Goal: Information Seeking & Learning: Learn about a topic

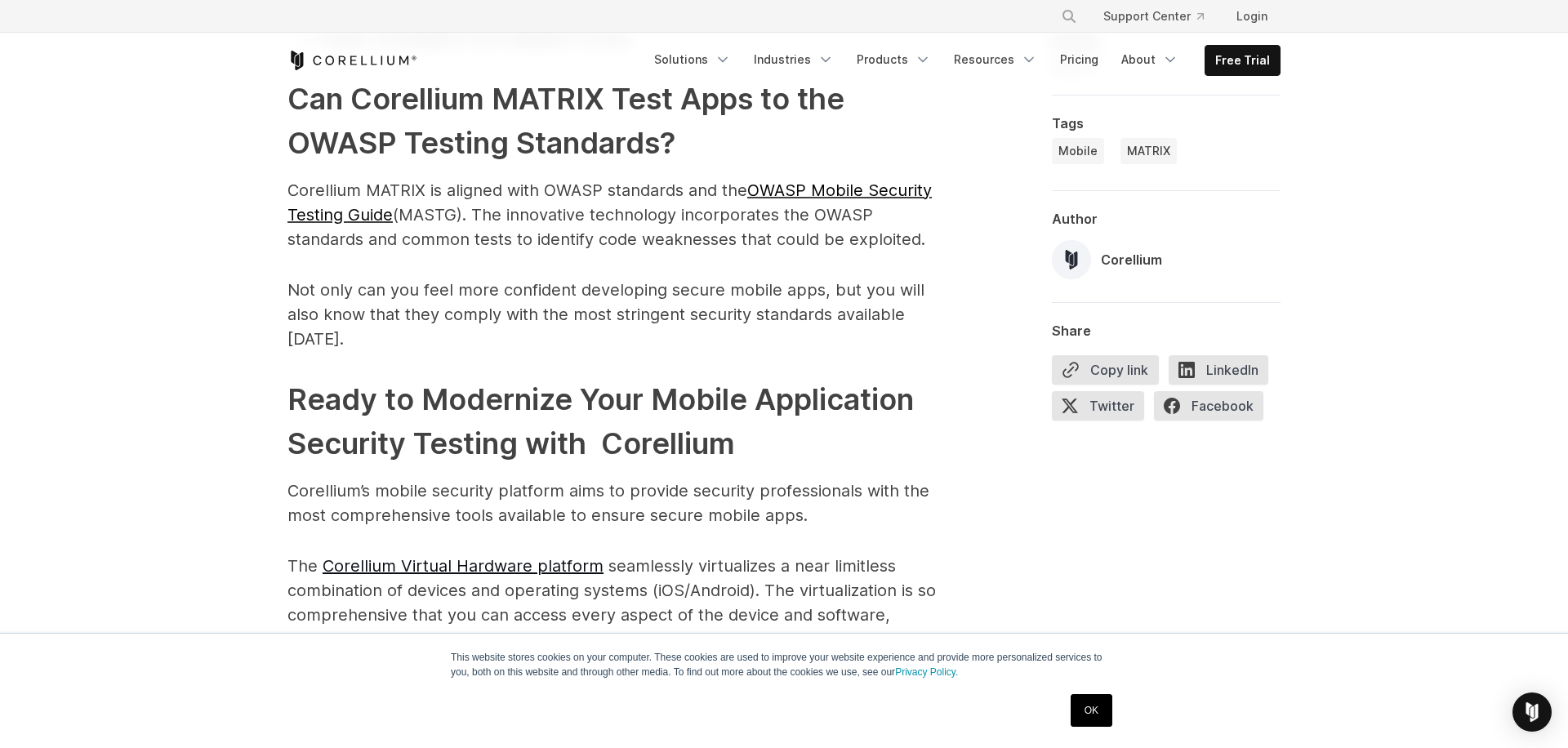
scroll to position [4691, 0]
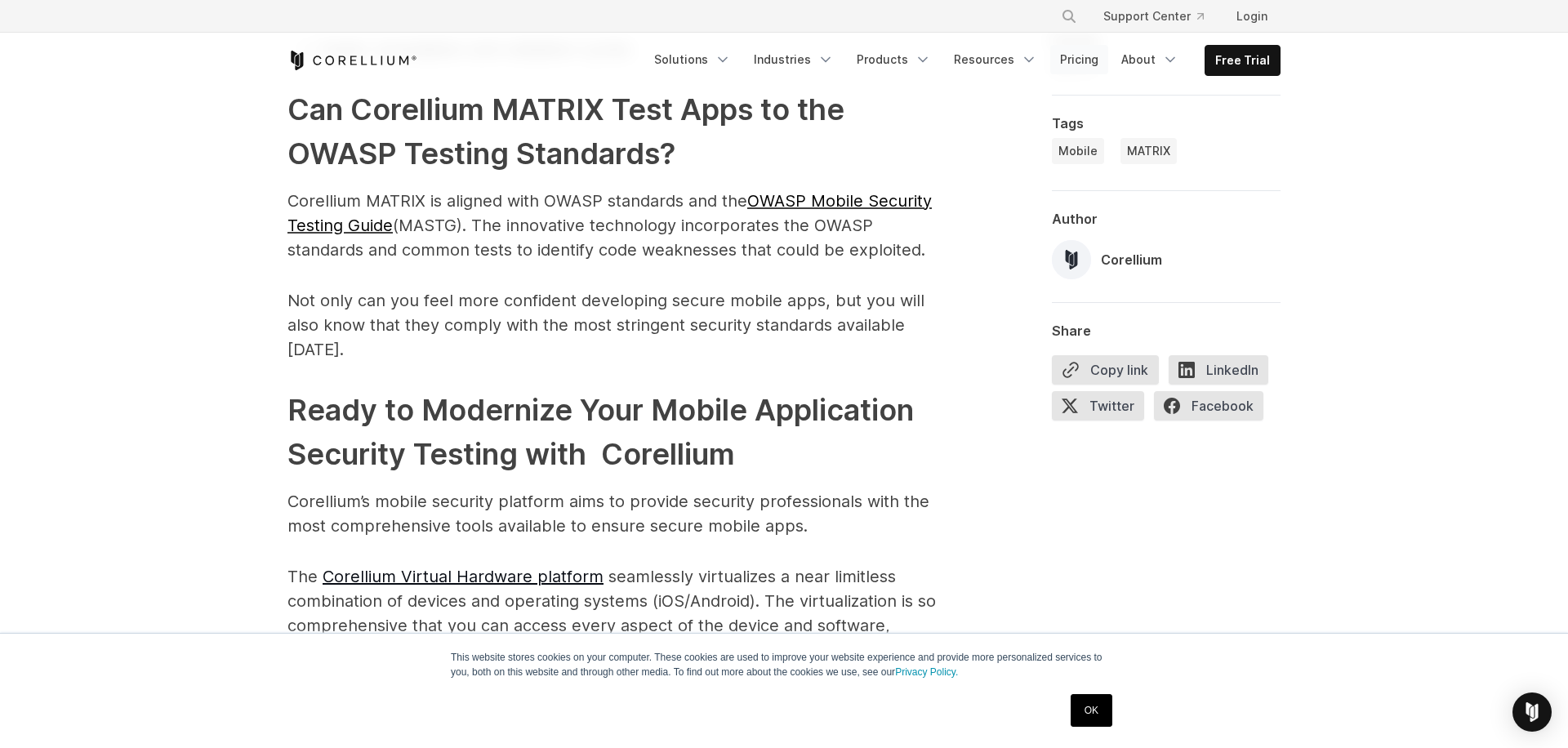
click at [1078, 65] on link "Pricing" at bounding box center [1079, 59] width 58 height 29
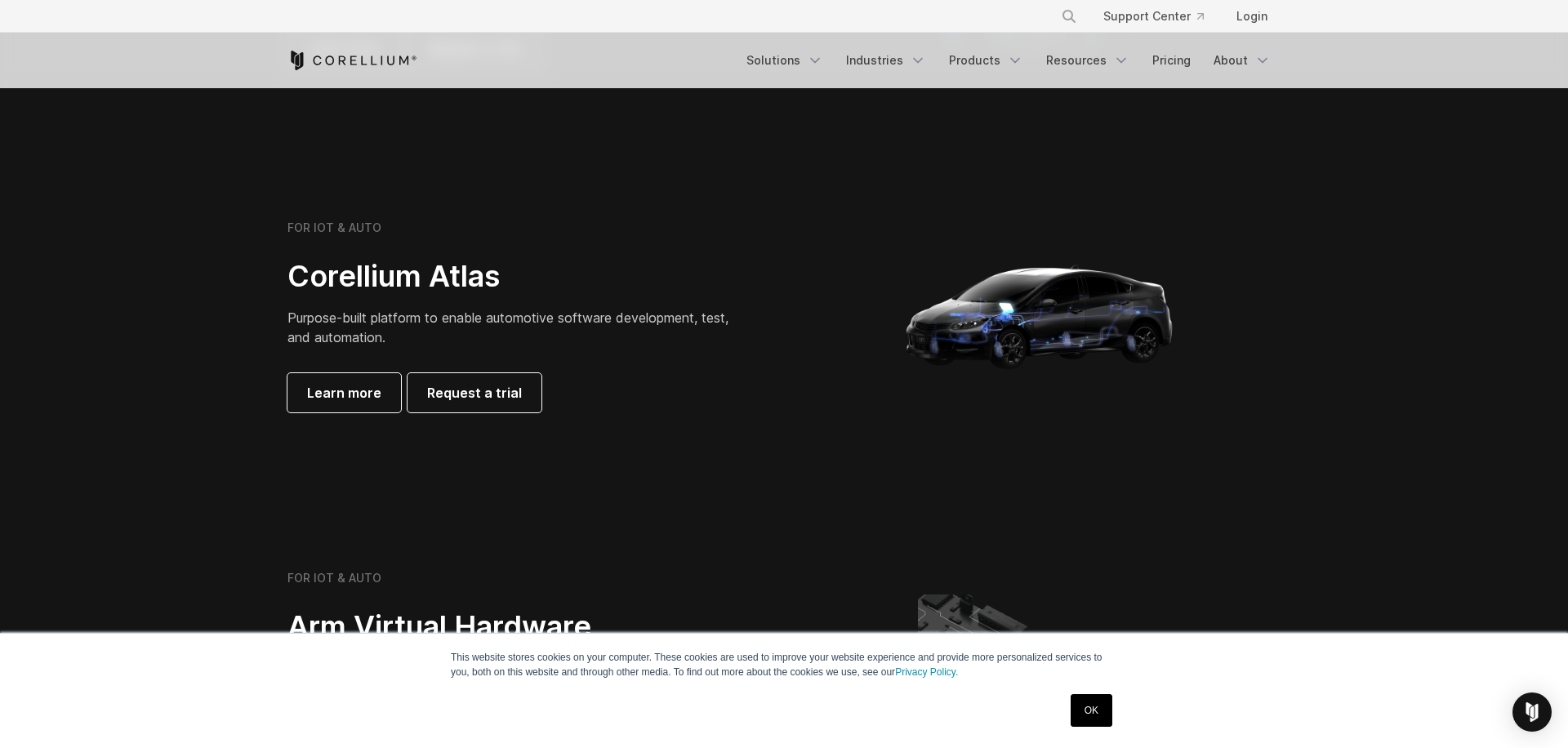
scroll to position [1461, 0]
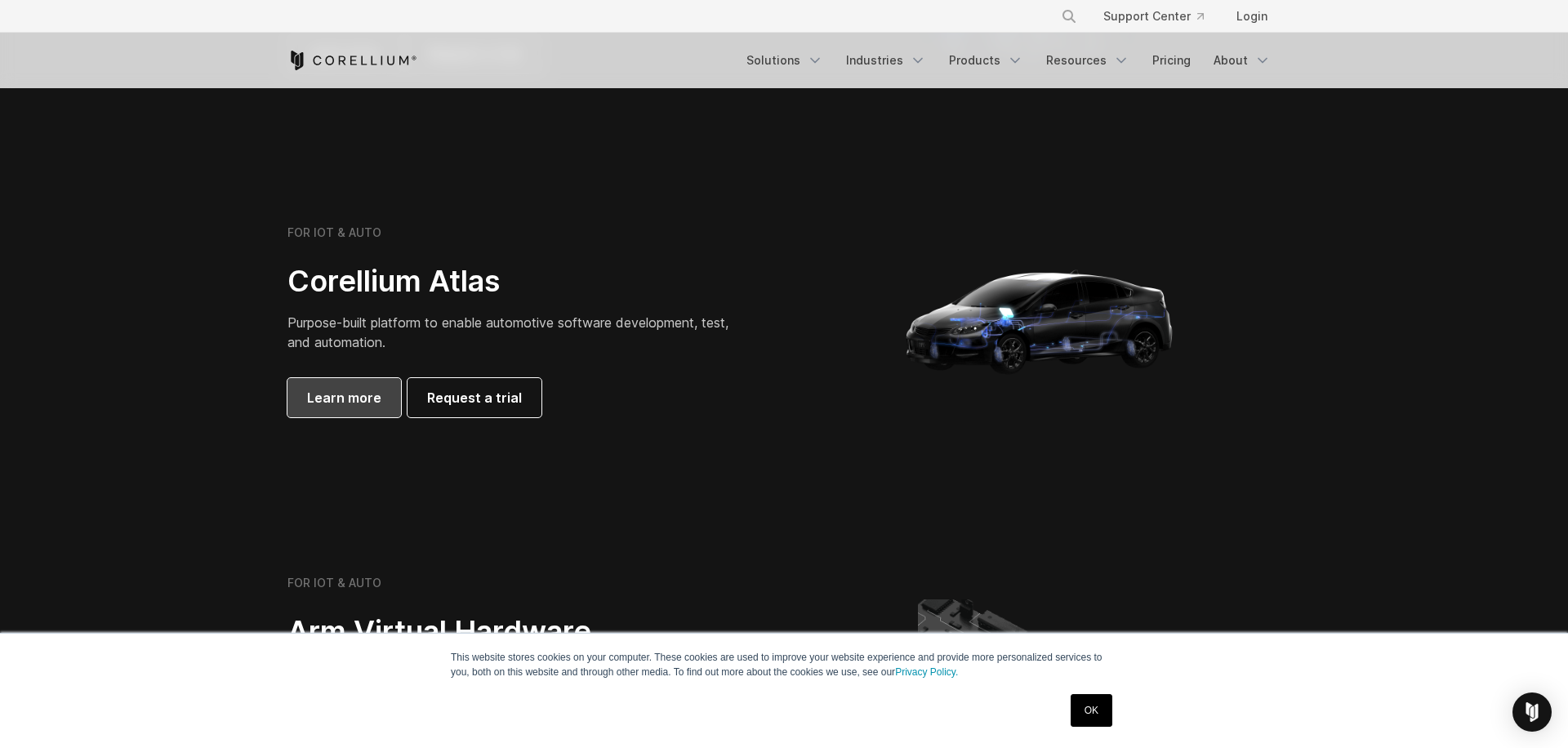
click at [352, 400] on span "Learn more" at bounding box center [344, 397] width 74 height 19
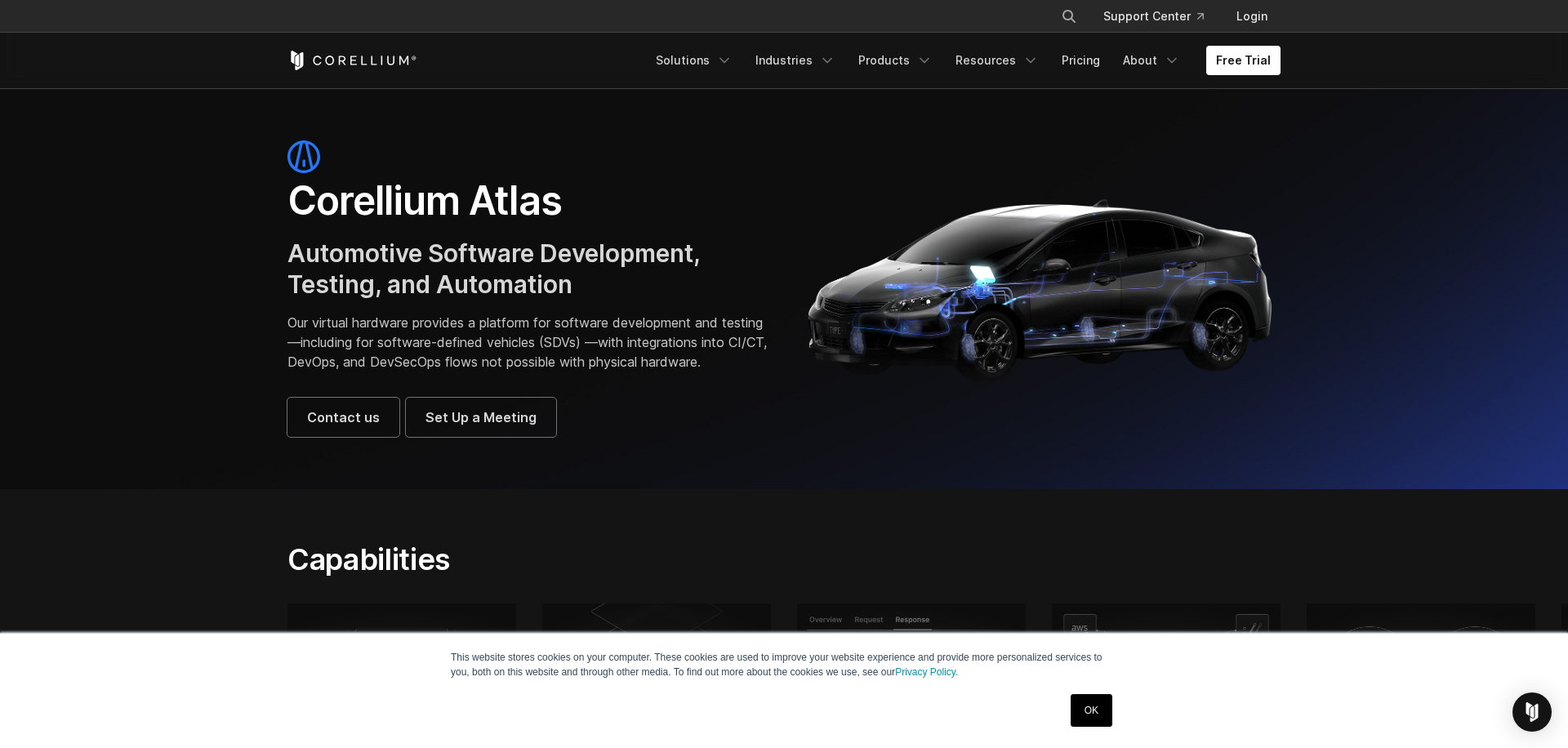
click at [719, 476] on section "Corellium Atlas Automotive Software Development, Testing, and Automation Our vi…" at bounding box center [784, 288] width 1568 height 401
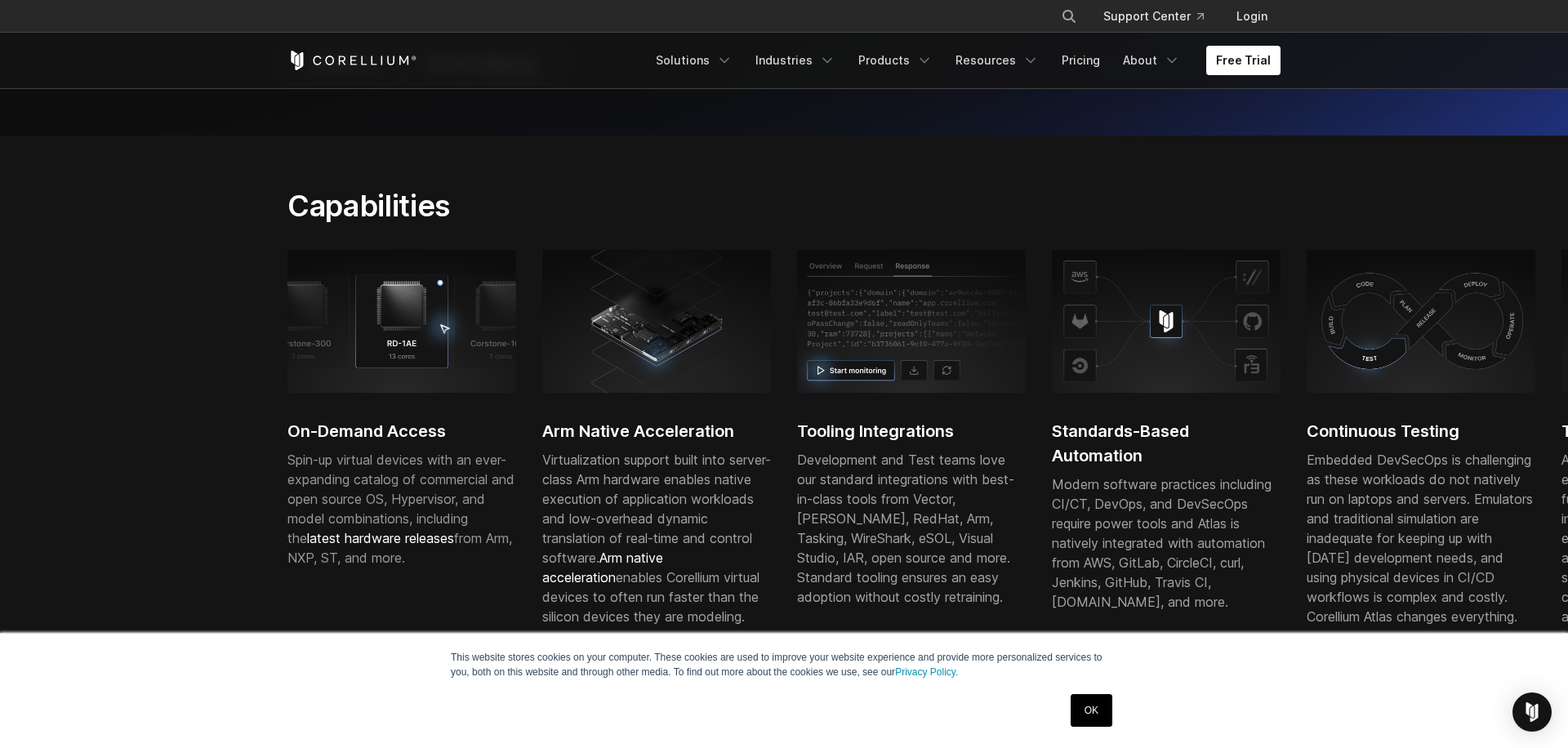
scroll to position [354, 0]
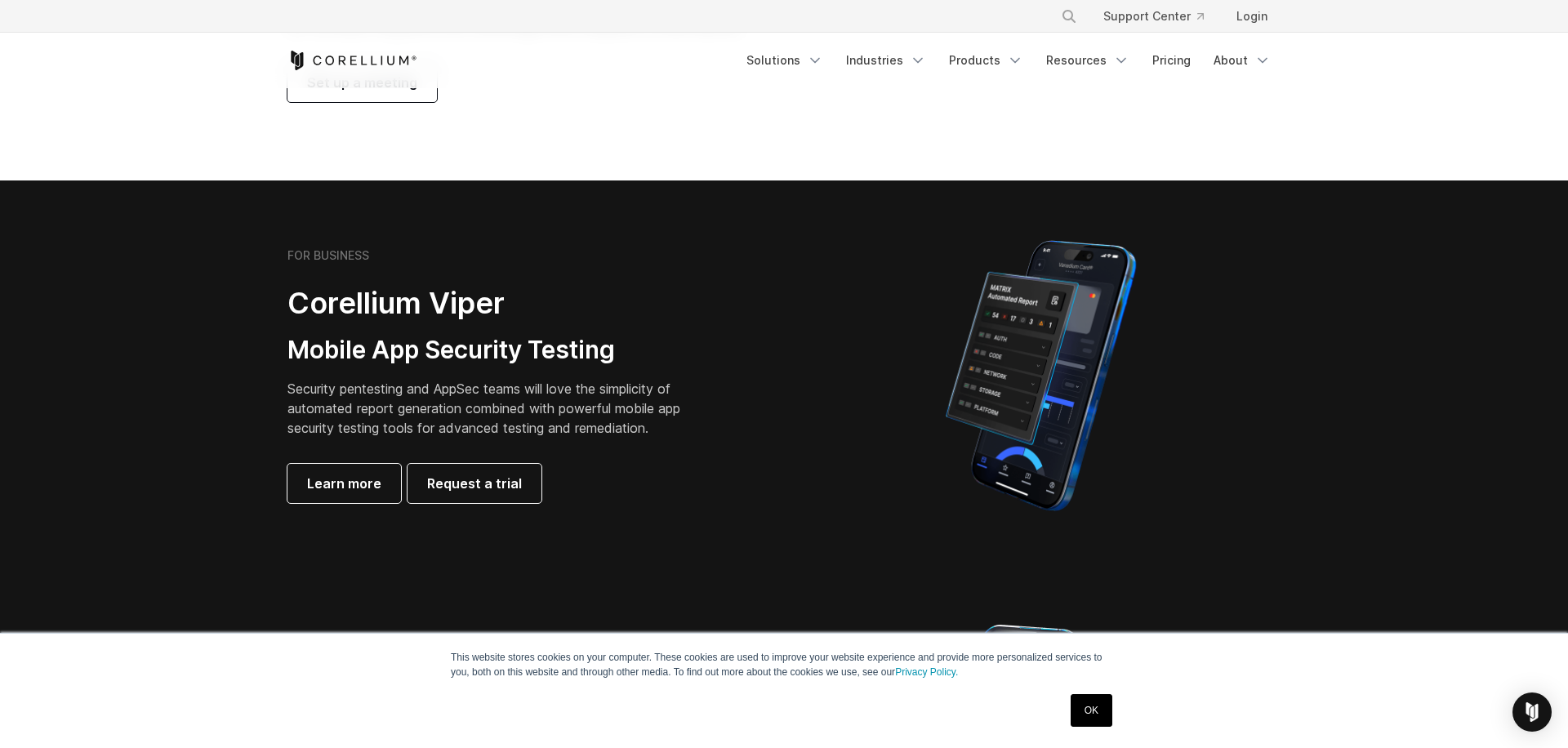
scroll to position [241, 0]
click at [363, 487] on span "Learn more" at bounding box center [344, 485] width 74 height 19
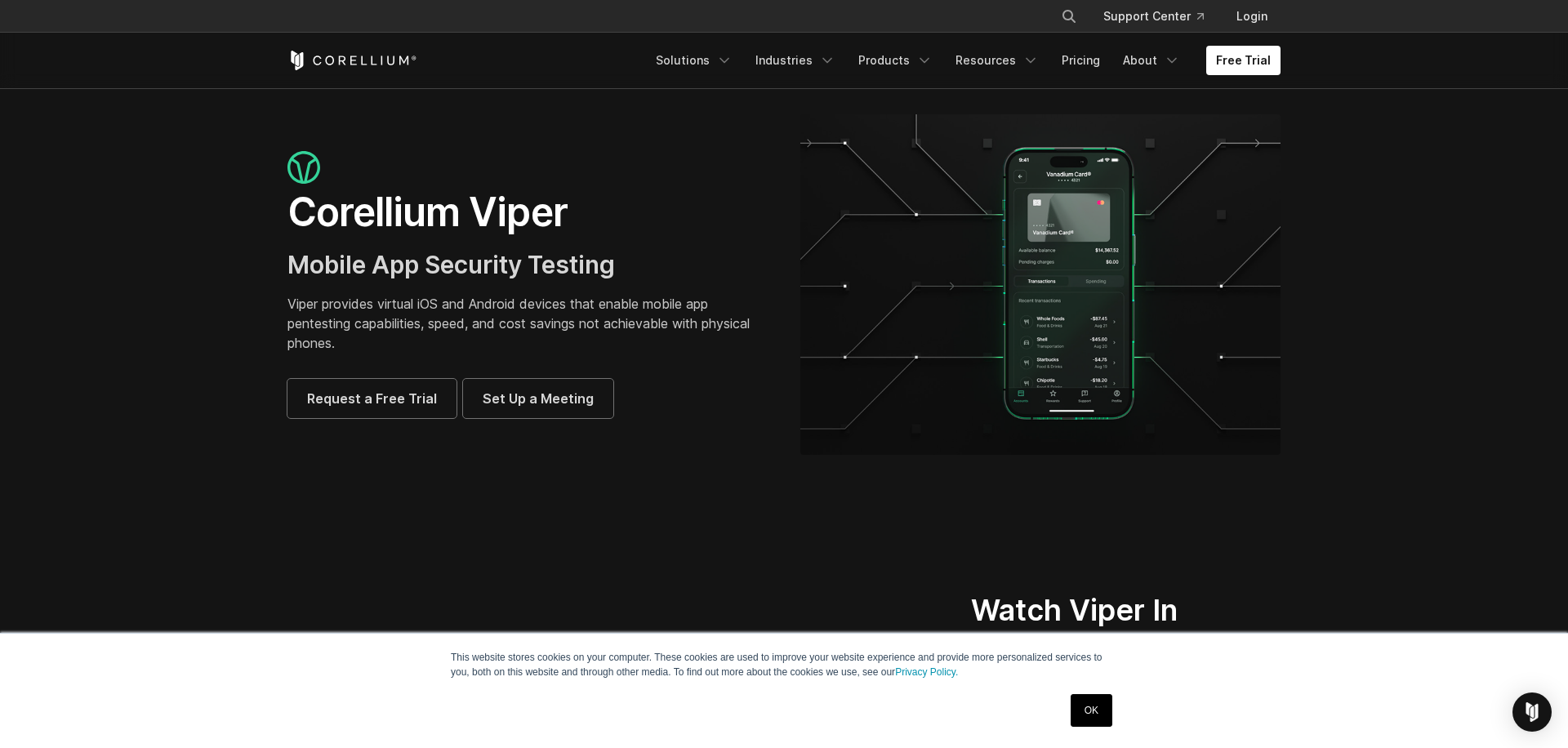
click at [1093, 715] on link "OK" at bounding box center [1091, 710] width 41 height 33
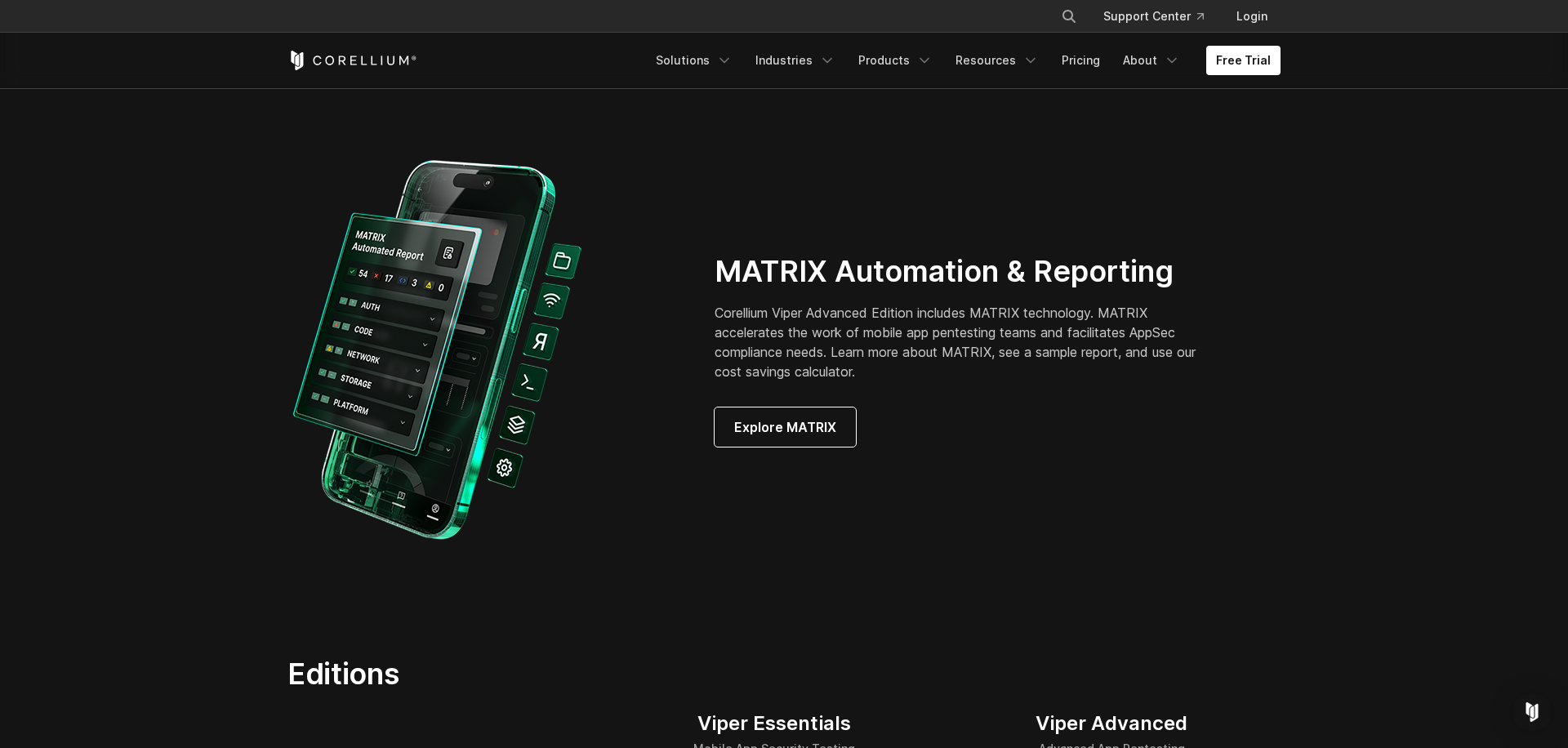
scroll to position [1516, 0]
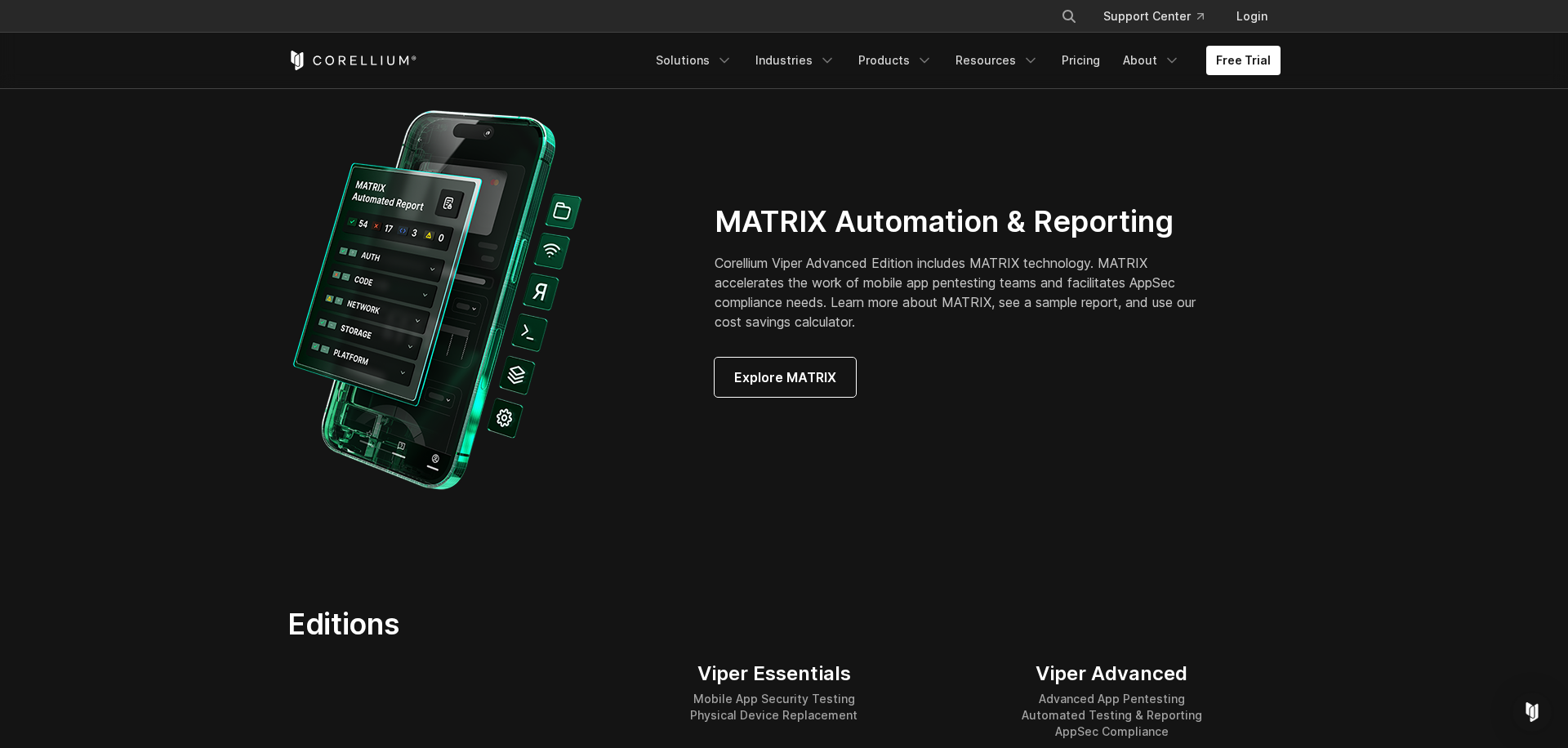
click at [1175, 436] on div "MATRIX Automation & Reporting Corellium Viper Advanced Edition includes MATRIX …" at bounding box center [784, 300] width 1025 height 402
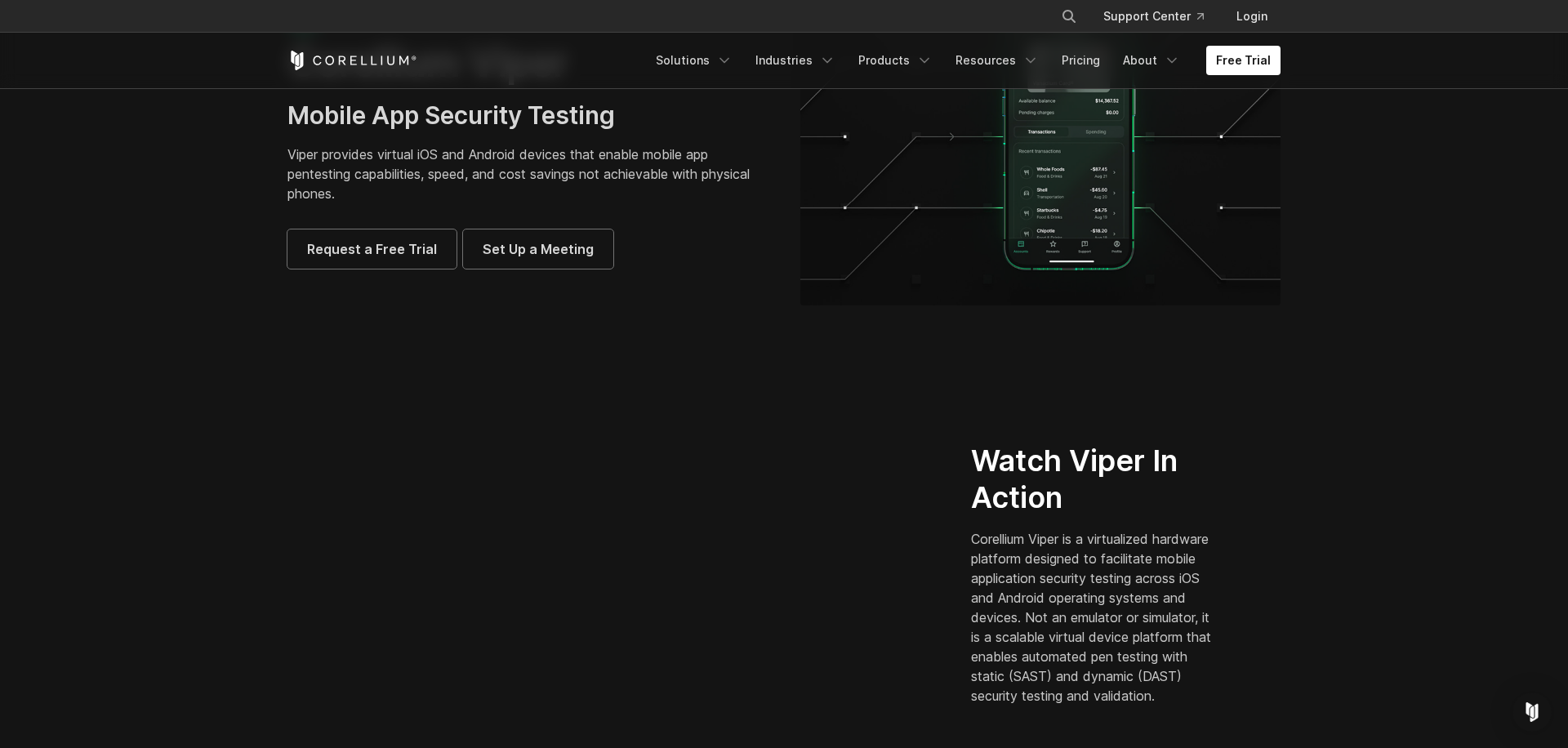
scroll to position [96, 0]
